Goal: Task Accomplishment & Management: Use online tool/utility

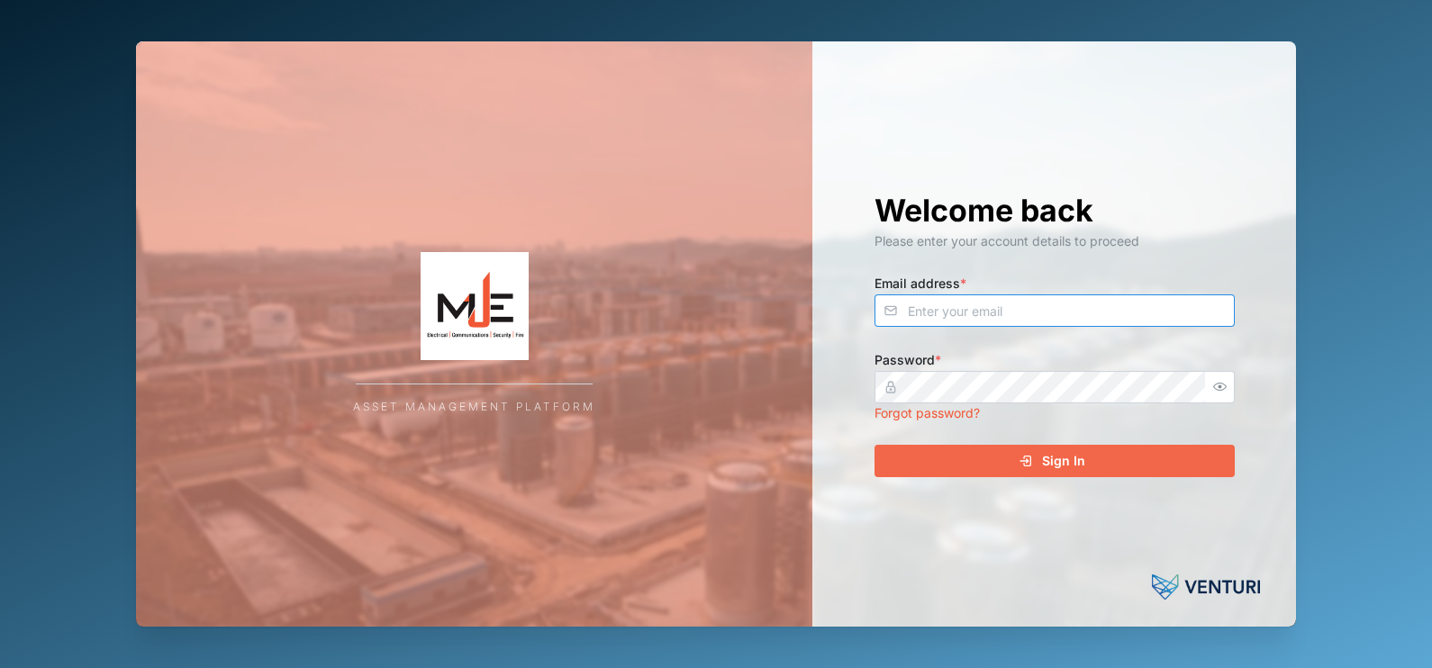
type input "nellie.mekere@venturi.io"
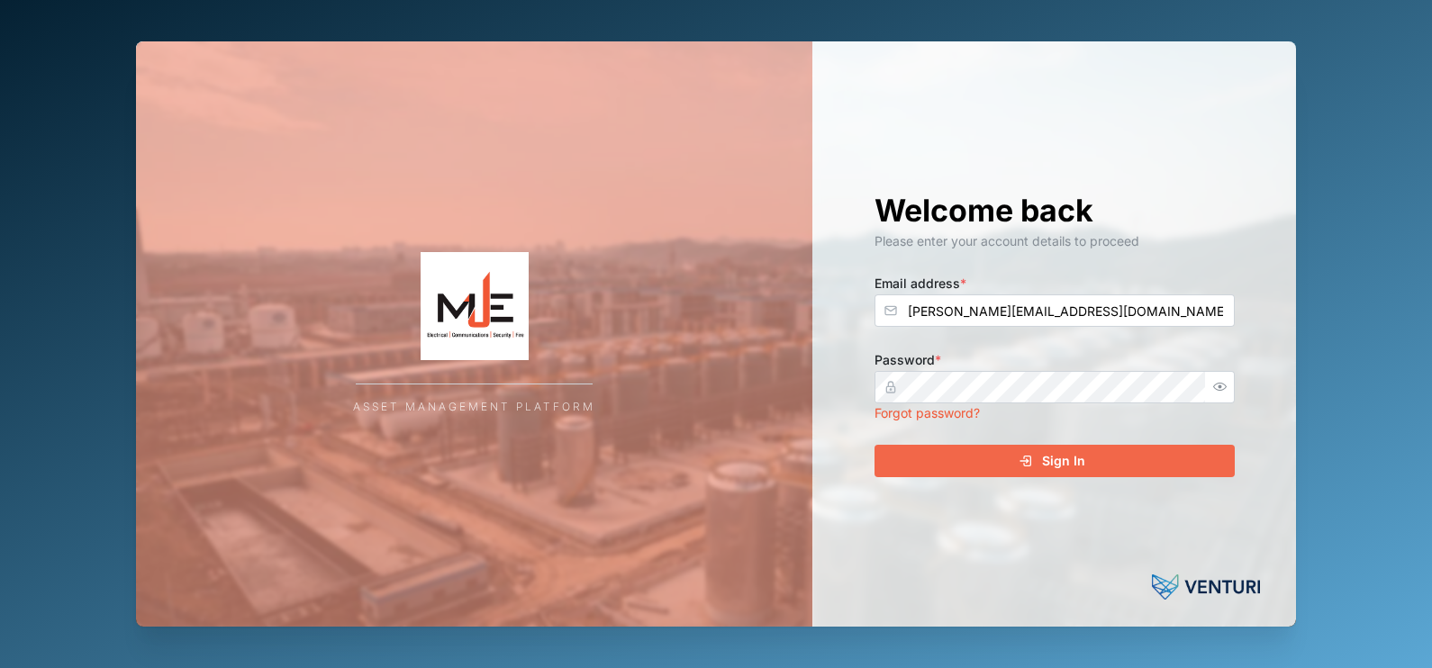
click at [1088, 445] on button "Sign In" at bounding box center [1055, 461] width 360 height 32
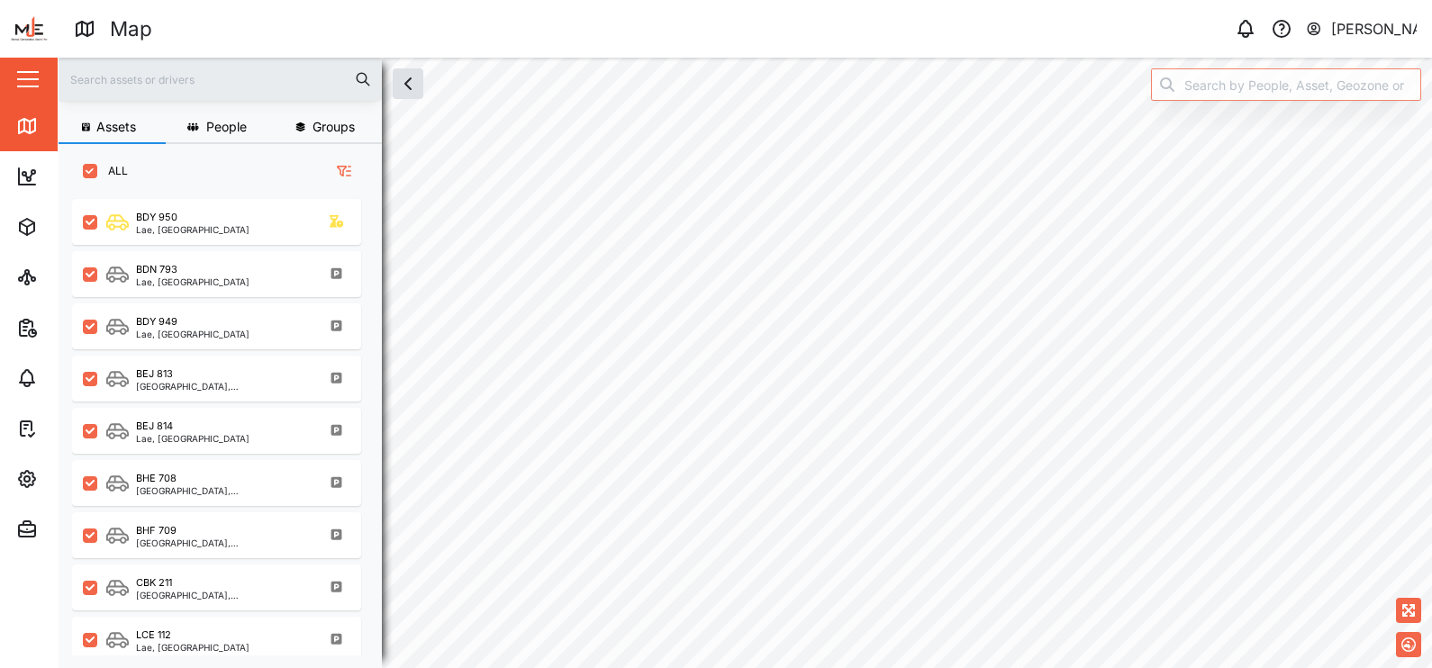
scroll to position [444, 277]
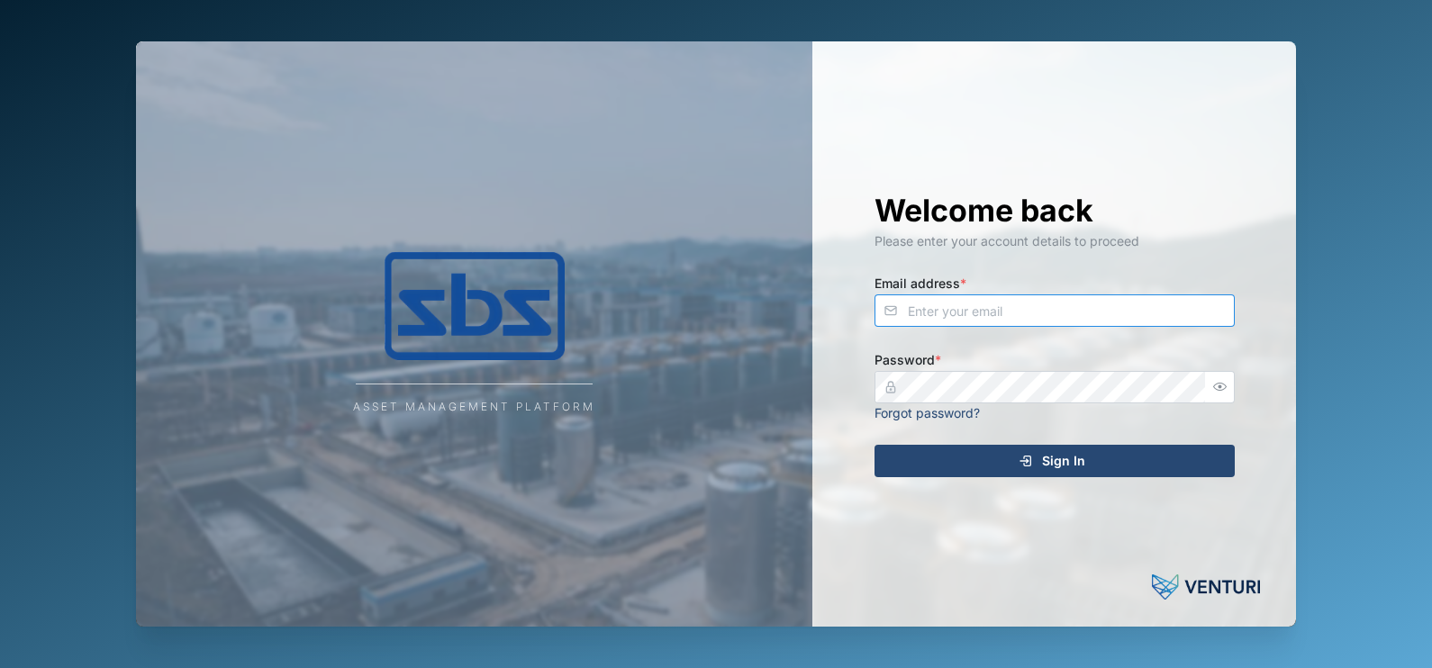
type input "esther.tomba@venturi.io"
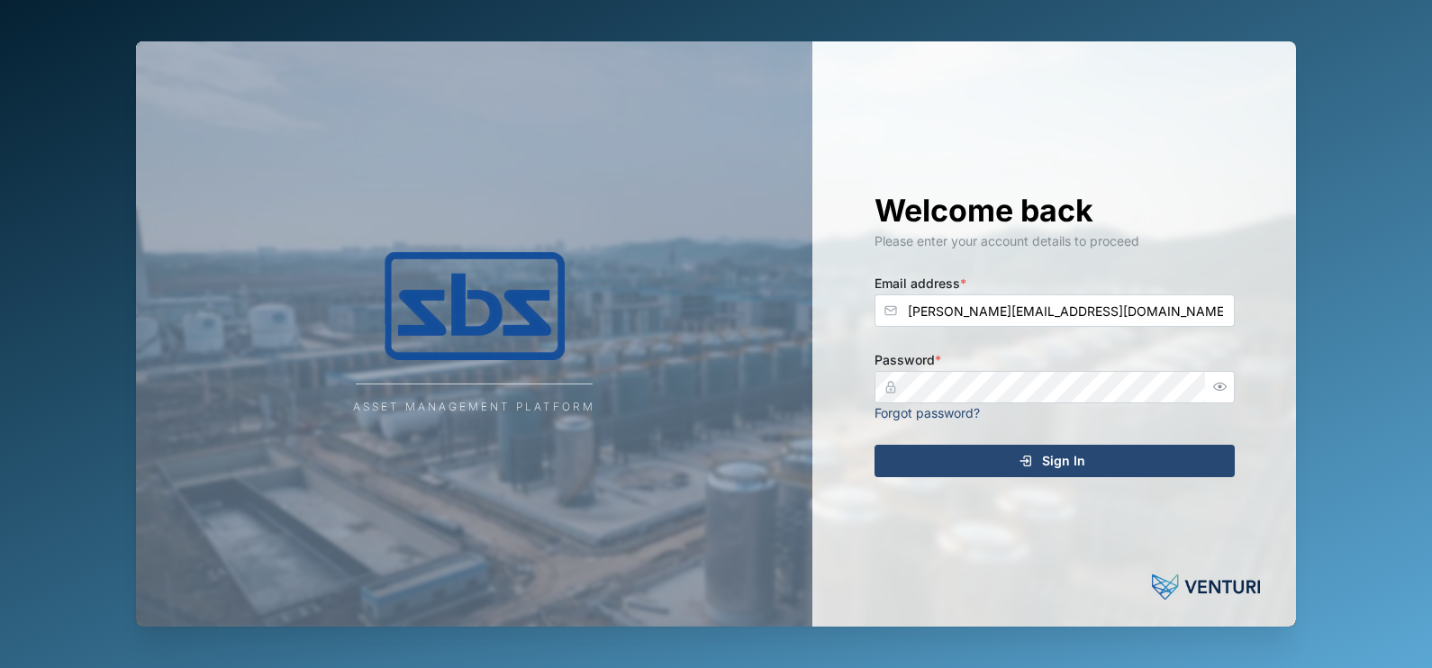
click at [1127, 461] on div "Sign In" at bounding box center [1051, 461] width 331 height 31
